Goal: Entertainment & Leisure: Consume media (video, audio)

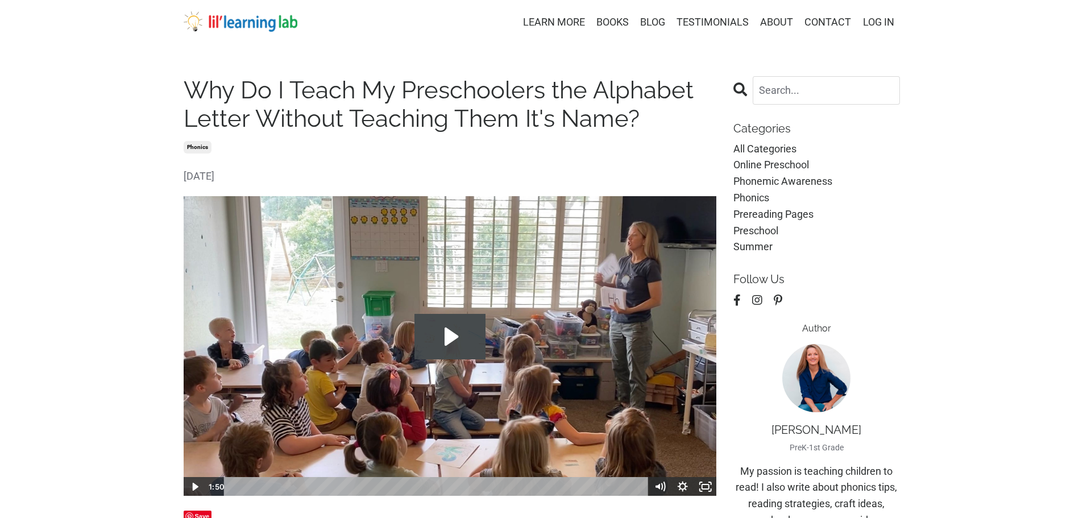
click at [454, 335] on icon "Play Video: file-uploads/sites/2147505858/video/885ab4a-145-efe-aa4-862771fc3_I…" at bounding box center [451, 336] width 14 height 18
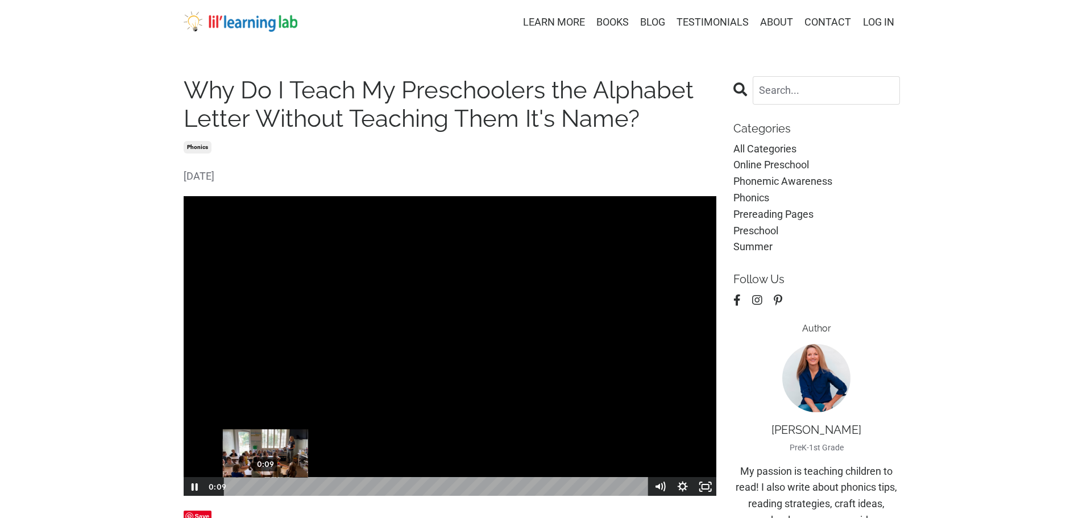
scroll to position [1, 0]
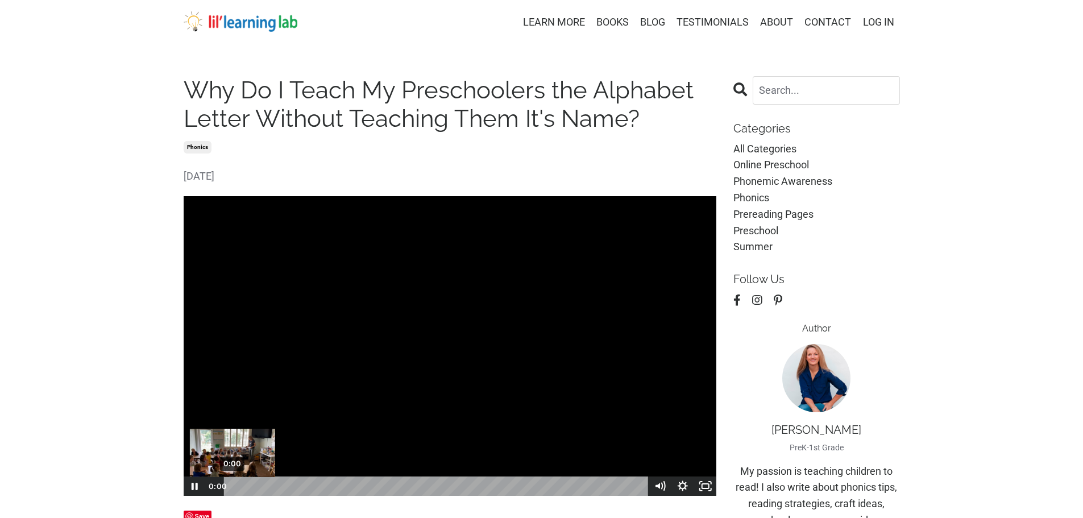
click at [232, 486] on div "0:00" at bounding box center [437, 485] width 411 height 19
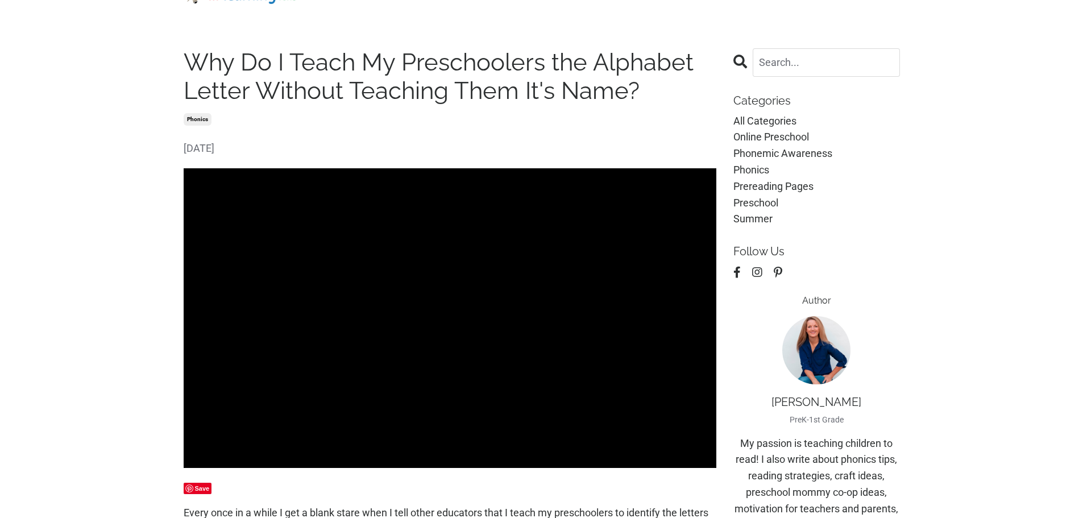
scroll to position [0, 0]
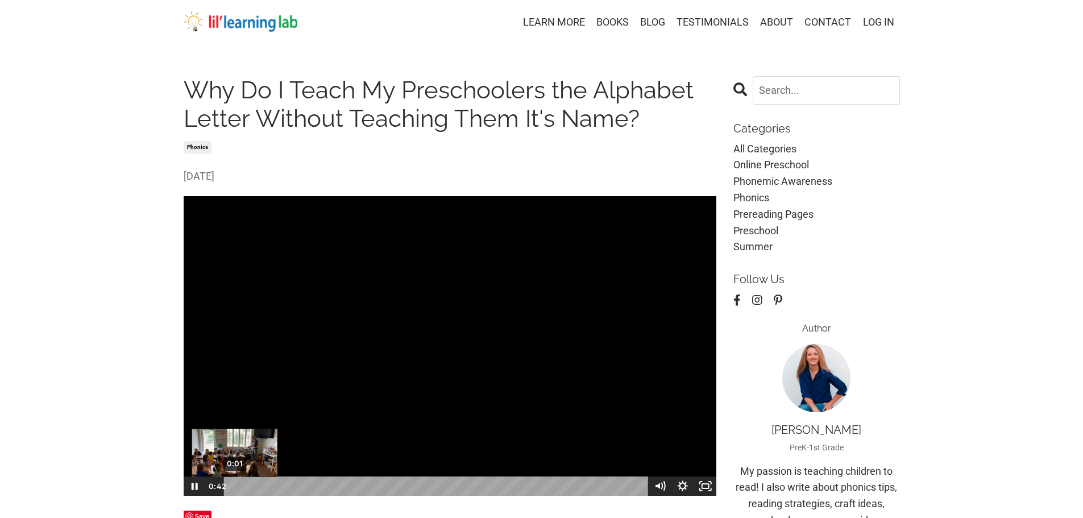
click at [235, 483] on div "0:01" at bounding box center [437, 485] width 411 height 19
click at [192, 486] on icon "Pause" at bounding box center [194, 486] width 6 height 7
click at [192, 486] on icon "Play Video" at bounding box center [195, 485] width 23 height 19
click at [192, 486] on icon "Pause" at bounding box center [194, 486] width 7 height 9
click at [205, 492] on div "0:00 0:00" at bounding box center [450, 485] width 534 height 19
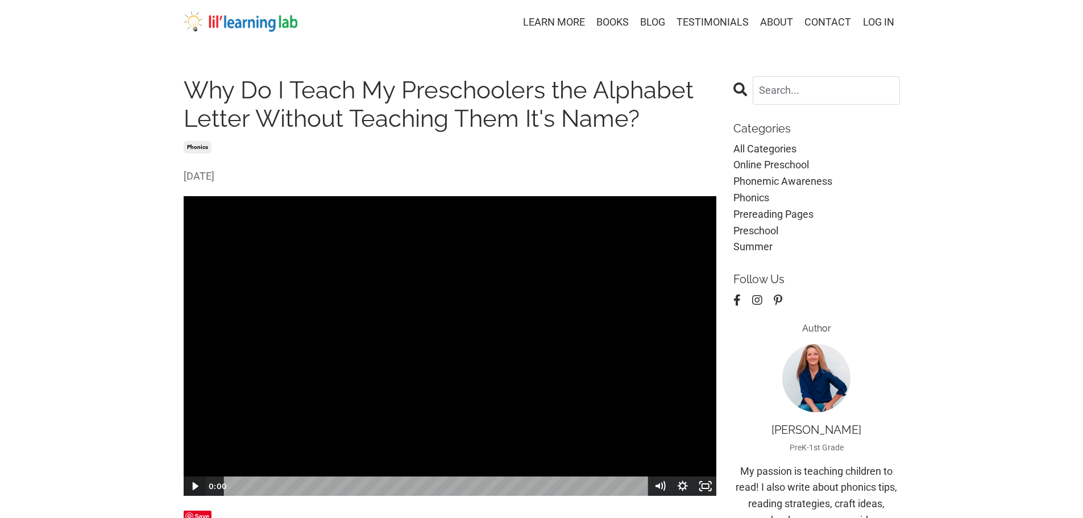
click at [190, 484] on icon "Play Video" at bounding box center [195, 485] width 23 height 19
click at [190, 484] on icon "Pause" at bounding box center [194, 486] width 27 height 23
click at [190, 484] on icon "Play Video" at bounding box center [195, 485] width 23 height 19
click at [190, 484] on icon "Pause" at bounding box center [194, 486] width 27 height 23
drag, startPoint x: 261, startPoint y: 485, endPoint x: 217, endPoint y: 487, distance: 43.8
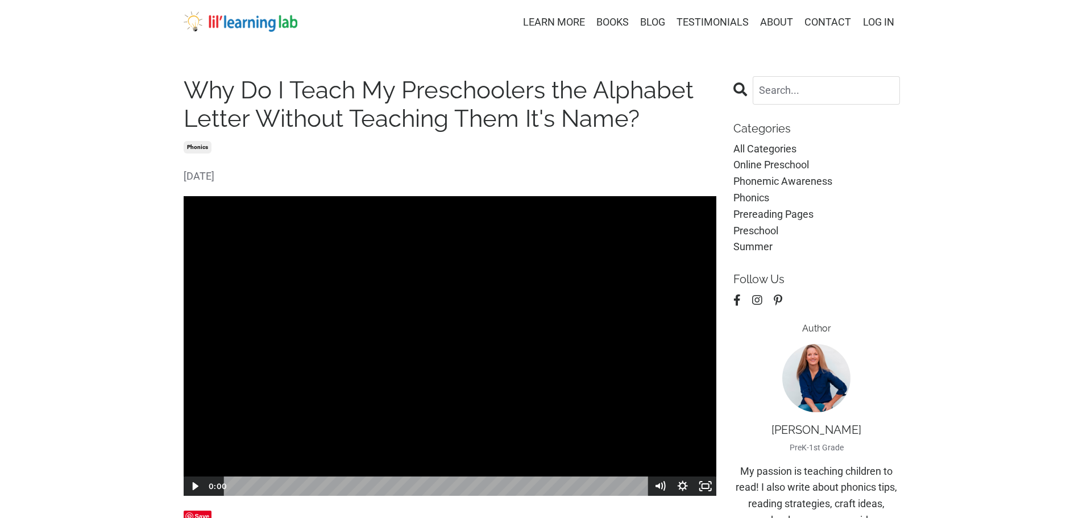
click at [217, 487] on div "0:00 0:00" at bounding box center [427, 485] width 443 height 19
click at [194, 481] on icon "Play Video" at bounding box center [195, 485] width 23 height 19
click at [194, 481] on icon "Pause" at bounding box center [194, 486] width 27 height 23
click at [206, 481] on div "0:00 0:00" at bounding box center [427, 485] width 443 height 19
click at [201, 483] on icon "Play Video" at bounding box center [194, 486] width 27 height 23
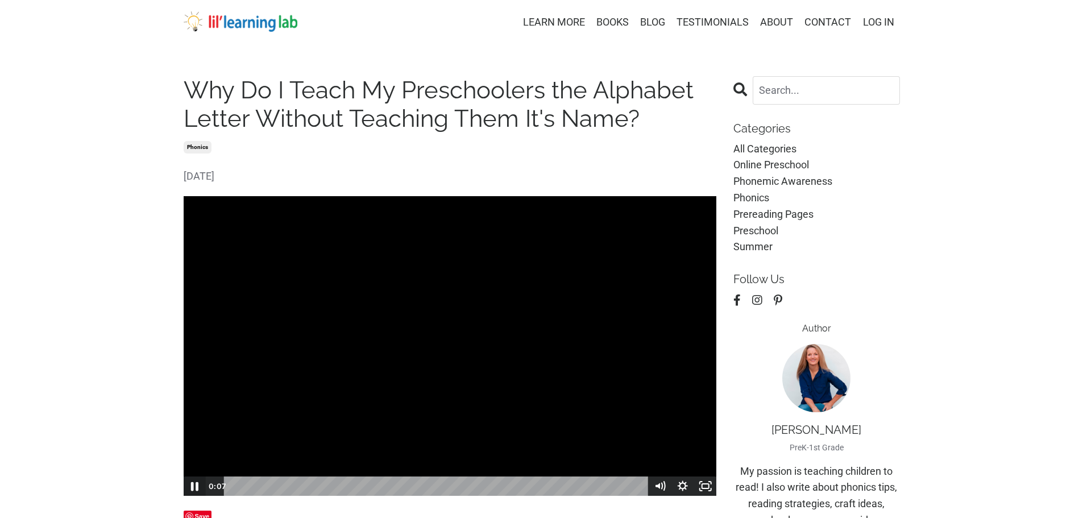
click at [197, 486] on icon "Pause" at bounding box center [194, 486] width 7 height 9
click at [188, 481] on icon "Play Video" at bounding box center [195, 485] width 23 height 19
click at [415, 472] on div "Click for sound @keyframes VOLUME_SMALL_WAVE_FLASH { 0% { opacity: 0; } 33% { o…" at bounding box center [450, 345] width 534 height 301
